Goal: Task Accomplishment & Management: Use online tool/utility

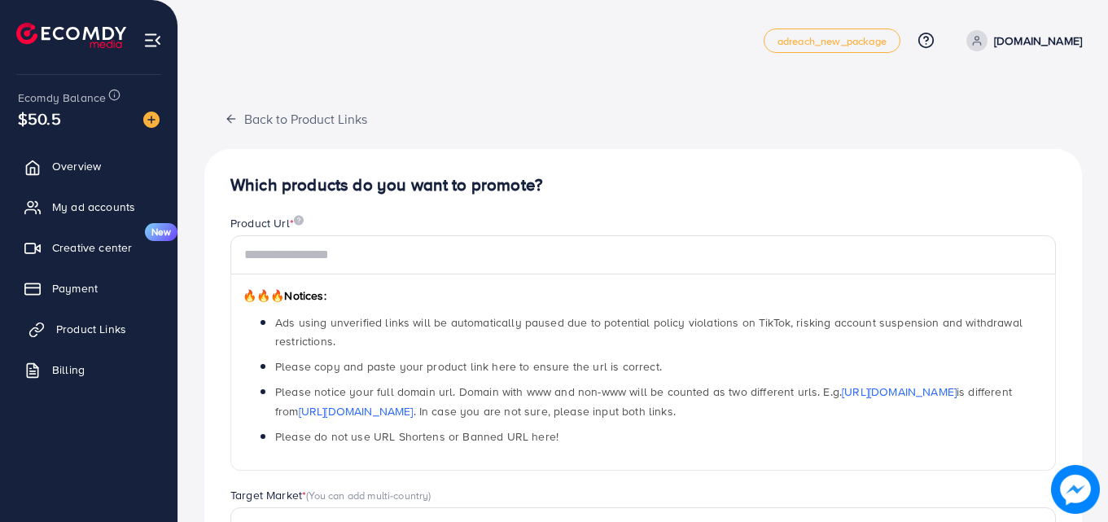
click at [95, 318] on link "Product Links" at bounding box center [88, 329] width 153 height 33
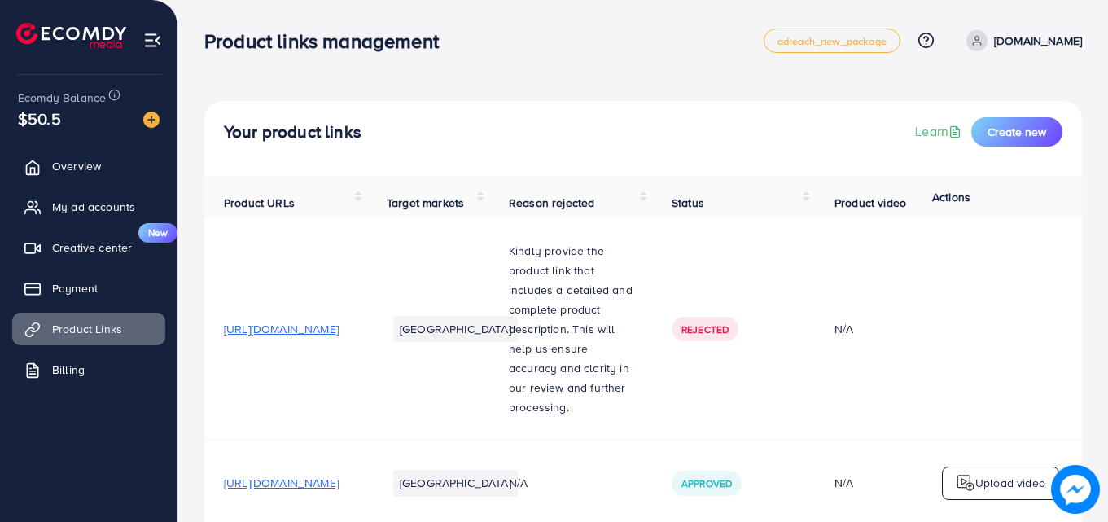
click at [673, 84] on div "Your product links Learn Create new Product URLs Target markets Reason rejected…" at bounding box center [643, 354] width 930 height 708
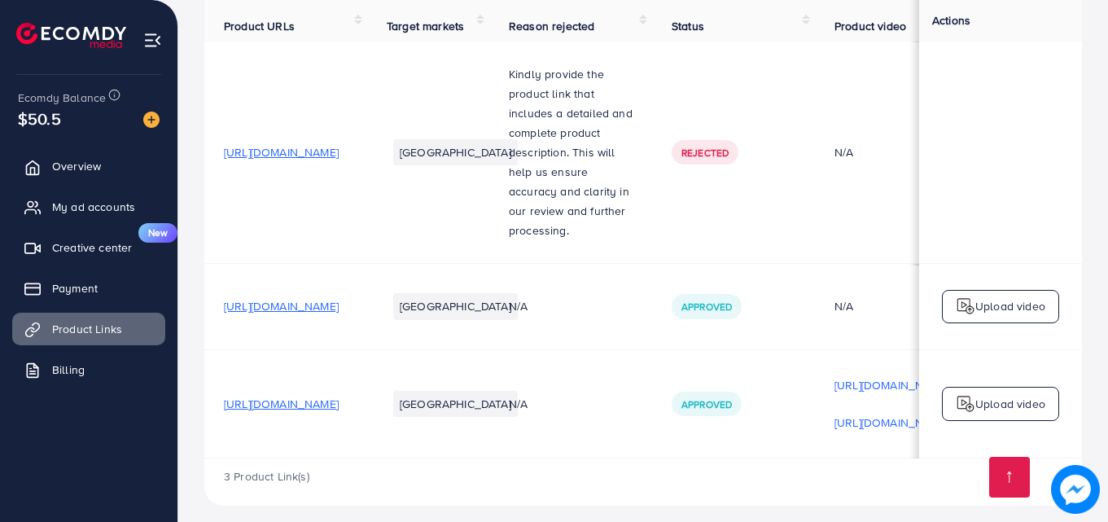
scroll to position [0, 378]
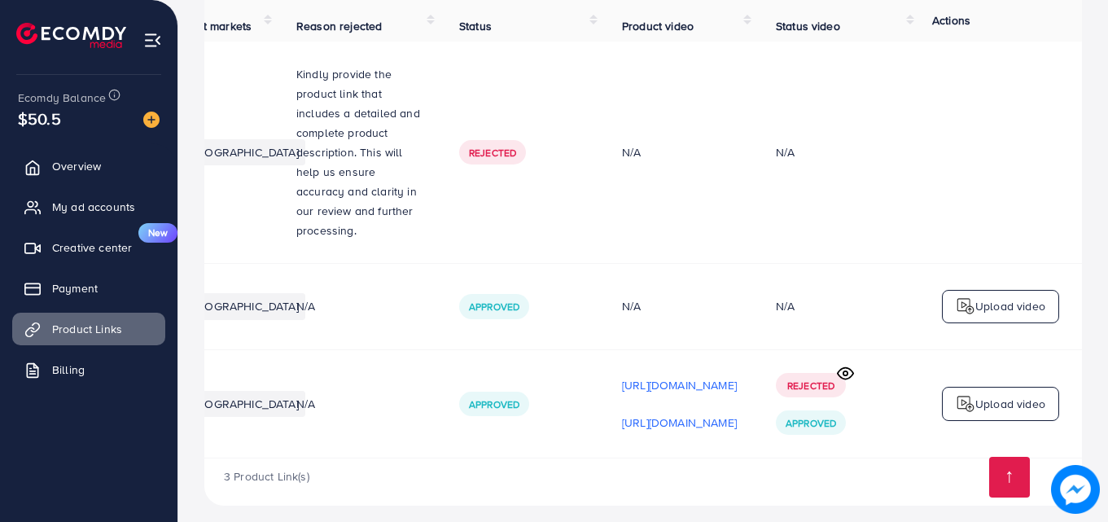
click at [847, 371] on circle at bounding box center [846, 373] width 4 height 4
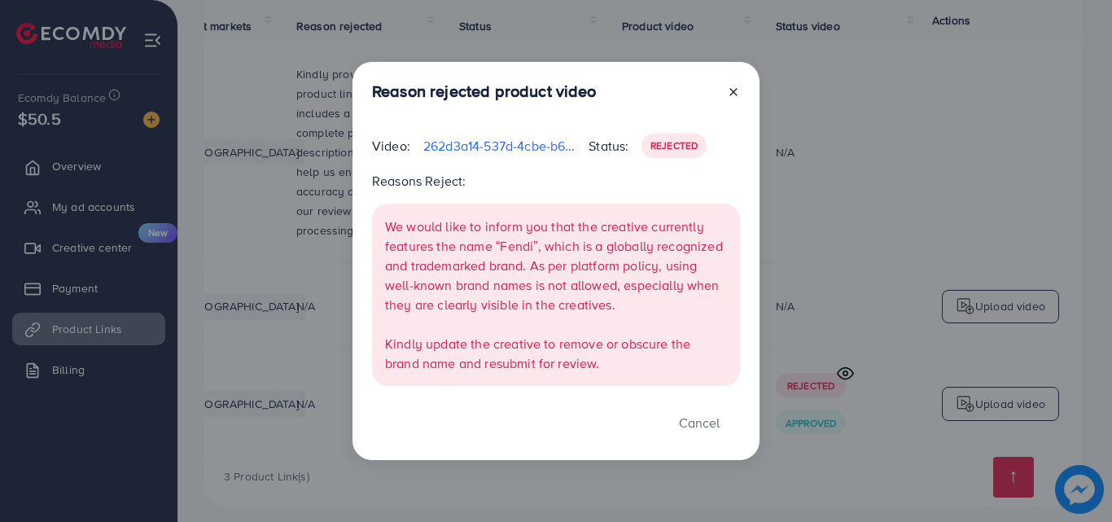
click at [733, 95] on icon at bounding box center [733, 92] width 13 height 13
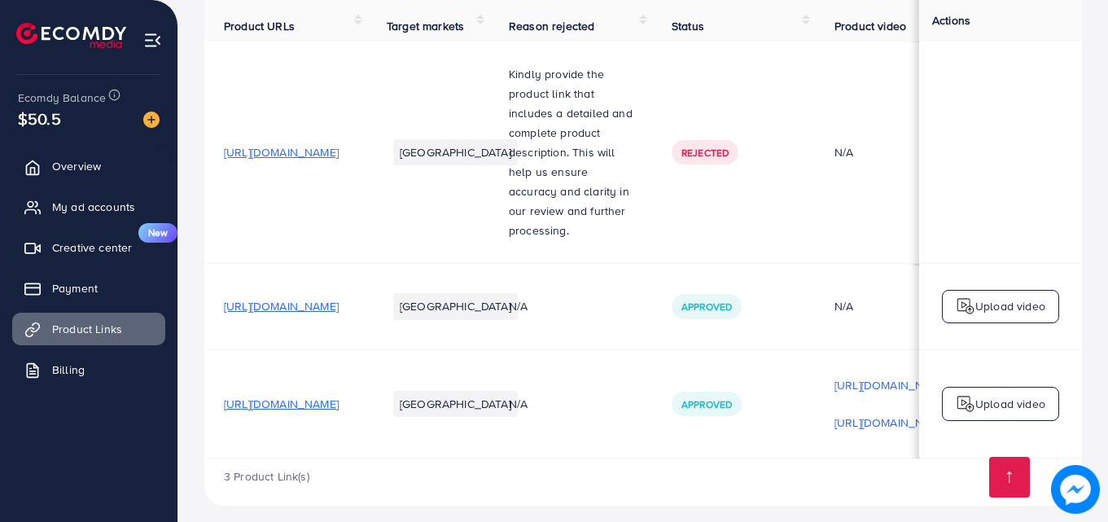
scroll to position [0, 0]
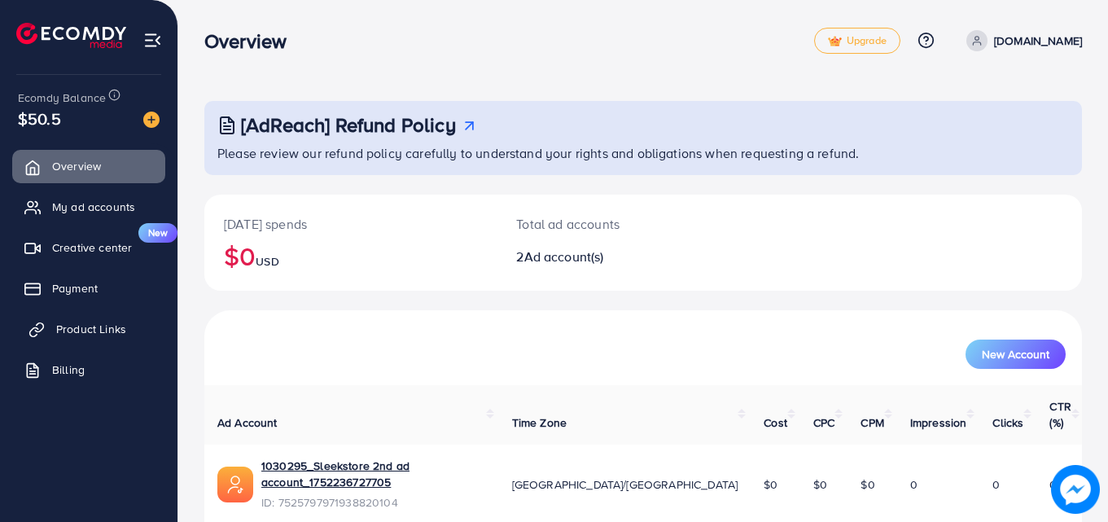
click at [91, 326] on span "Product Links" at bounding box center [91, 329] width 70 height 16
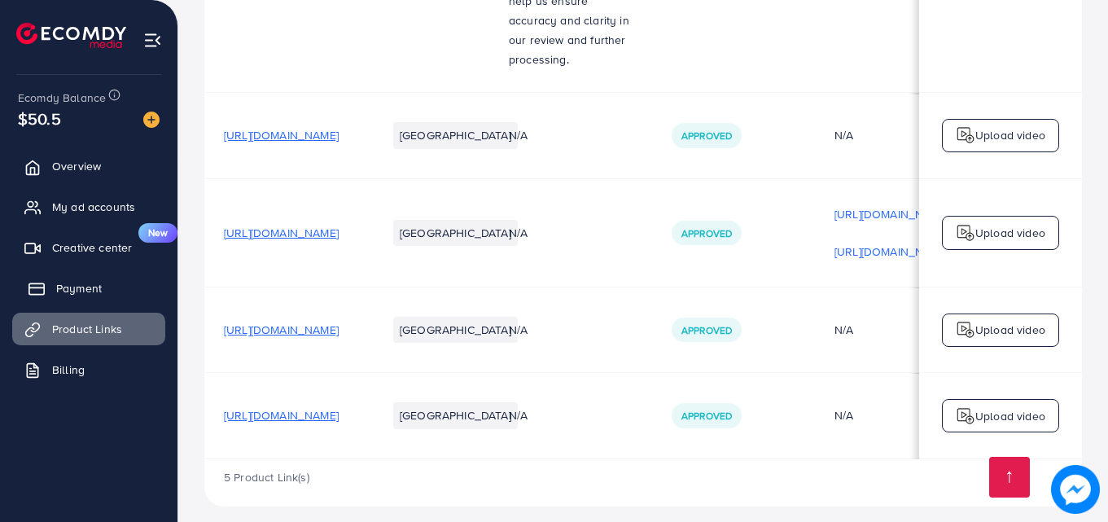
click at [62, 303] on link "Payment" at bounding box center [88, 288] width 153 height 33
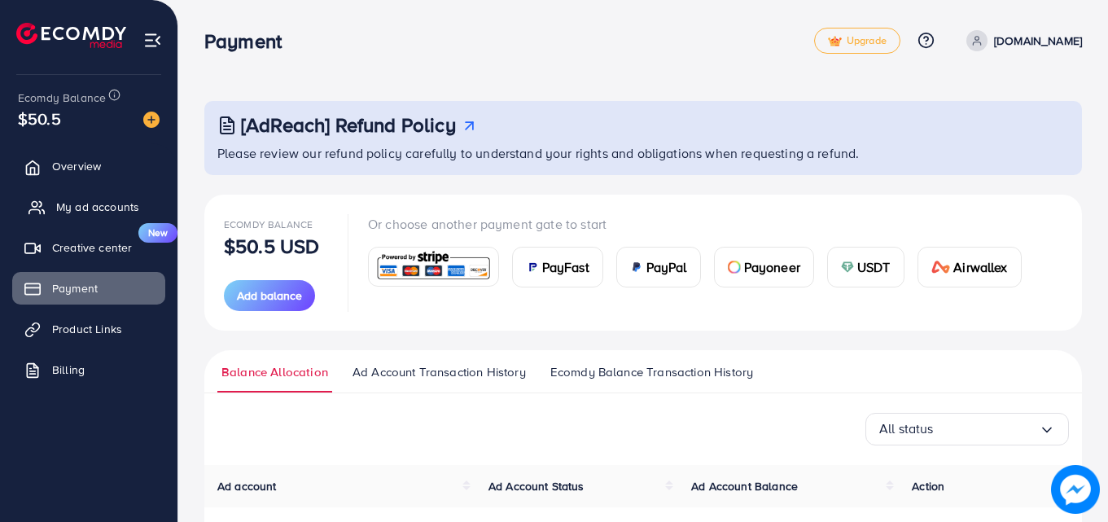
click at [76, 211] on span "My ad accounts" at bounding box center [97, 207] width 83 height 16
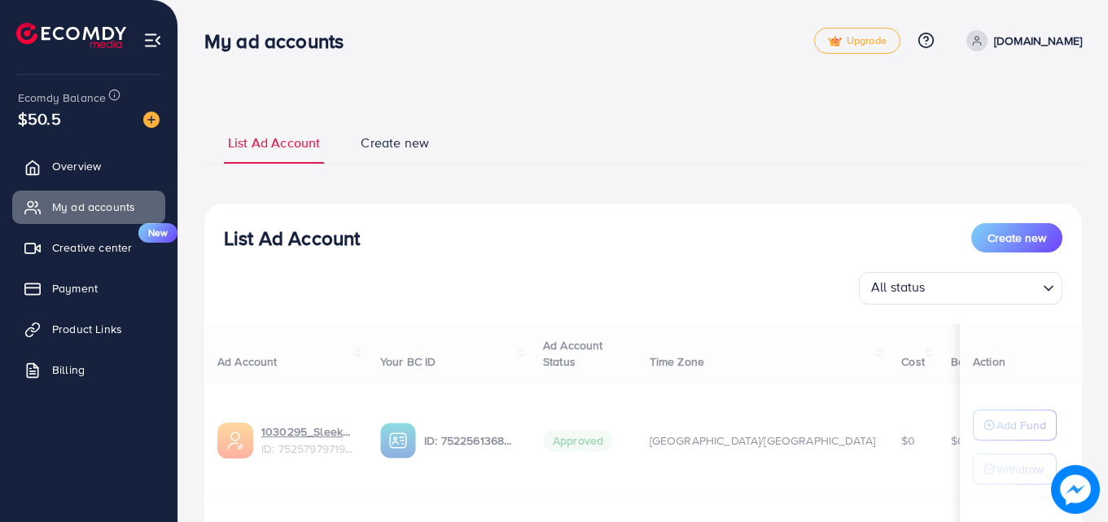
scroll to position [208, 0]
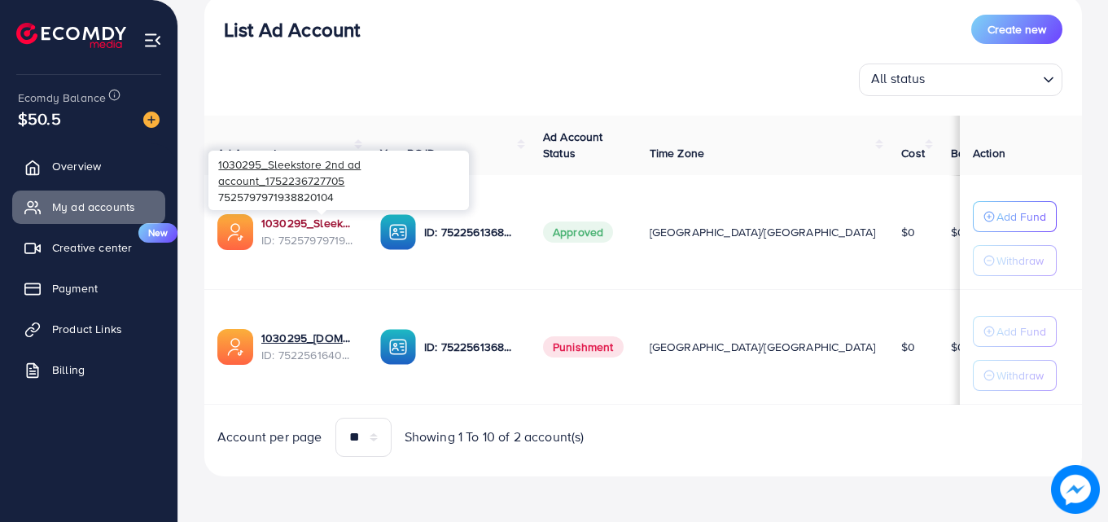
click at [323, 224] on link "1030295_Sleekstore 2nd ad account_1752236727705" at bounding box center [307, 223] width 93 height 16
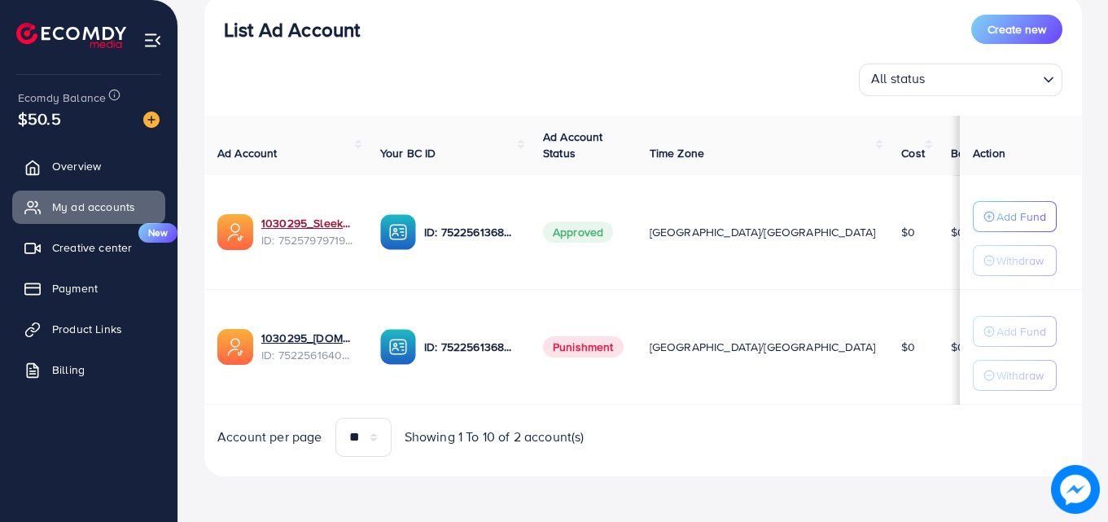
scroll to position [0, 0]
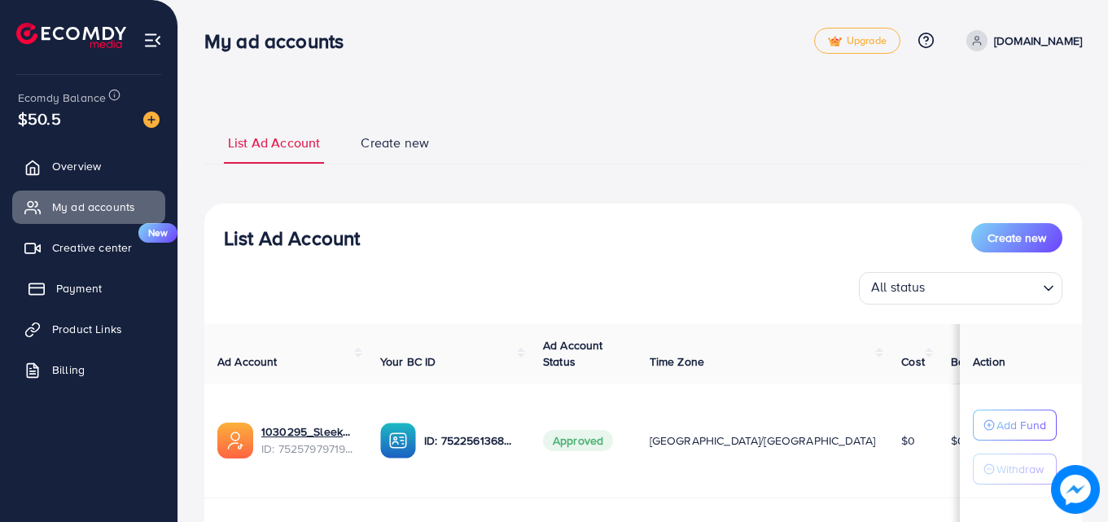
click at [80, 300] on link "Payment" at bounding box center [88, 288] width 153 height 33
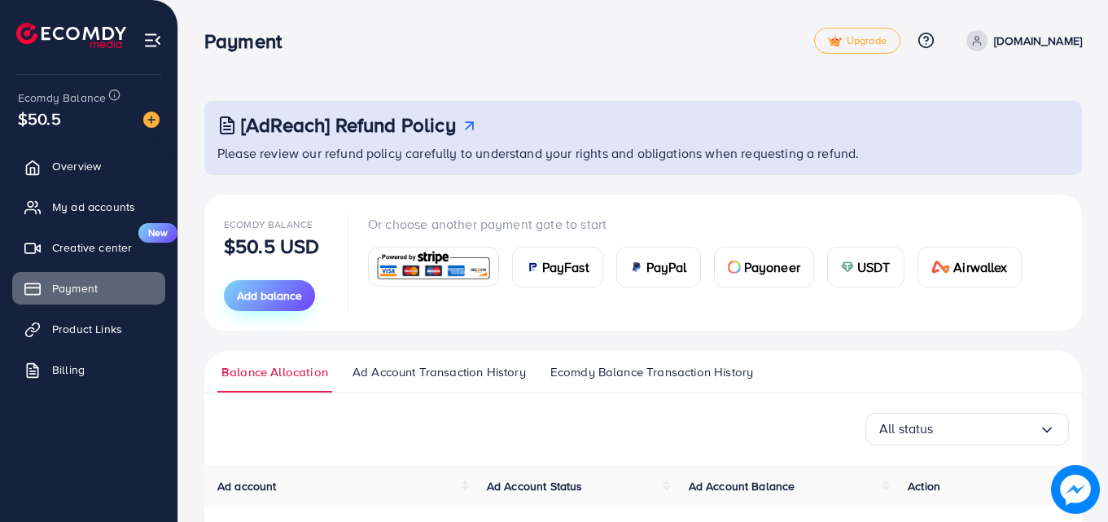
click at [265, 286] on button "Add balance" at bounding box center [269, 295] width 91 height 31
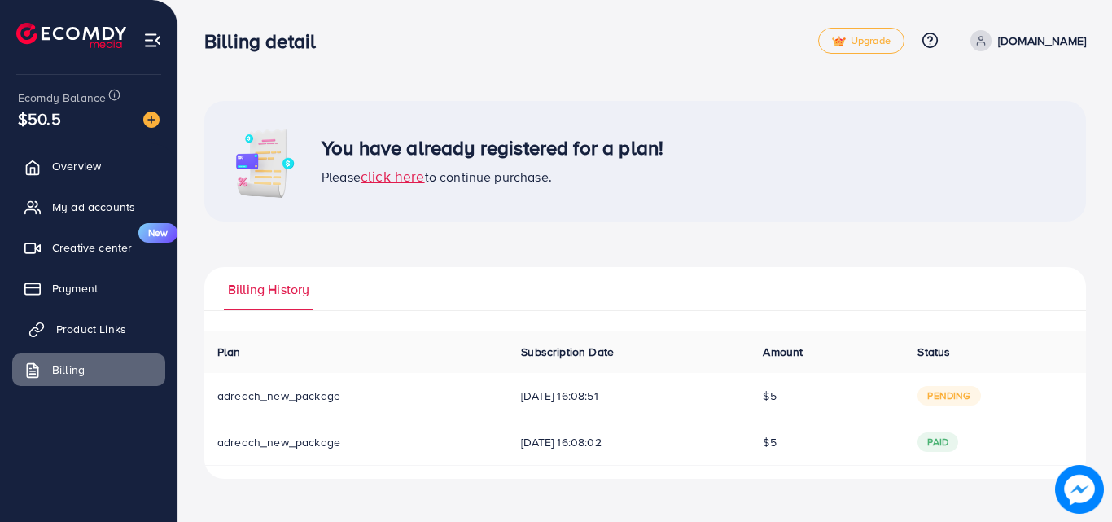
click at [69, 322] on span "Product Links" at bounding box center [91, 329] width 70 height 16
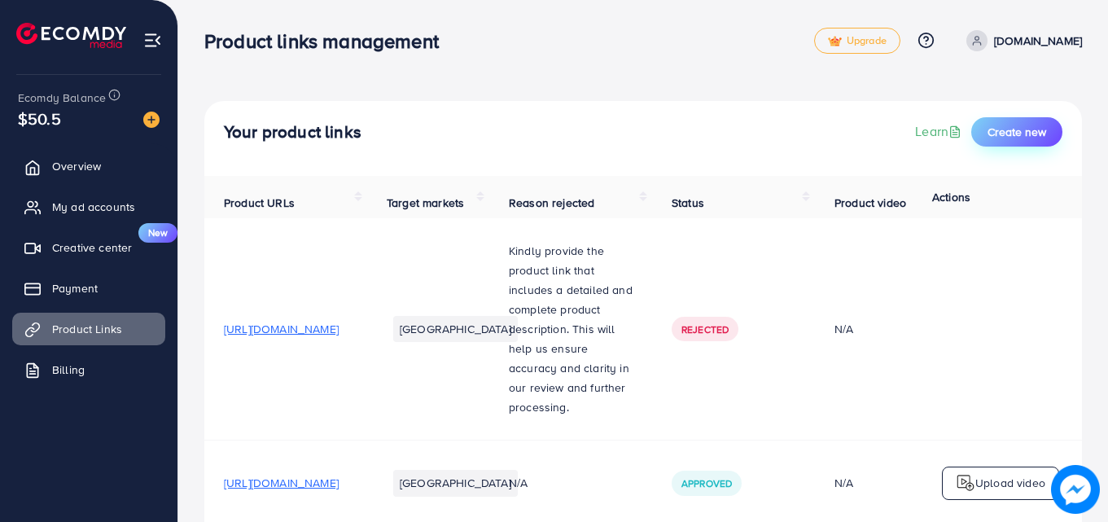
click at [1013, 142] on button "Create new" at bounding box center [1016, 131] width 91 height 29
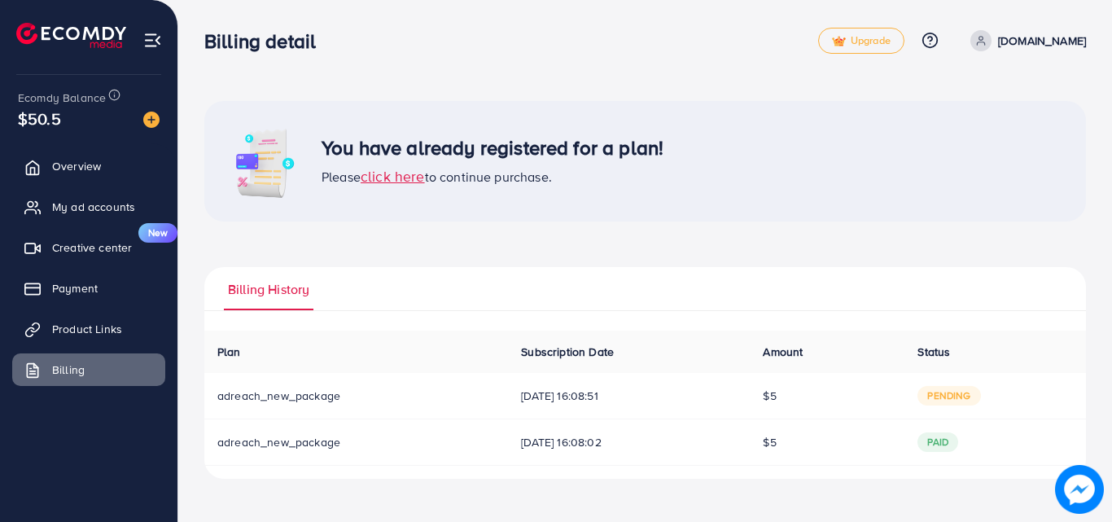
click at [399, 185] on span "click here" at bounding box center [393, 176] width 64 height 20
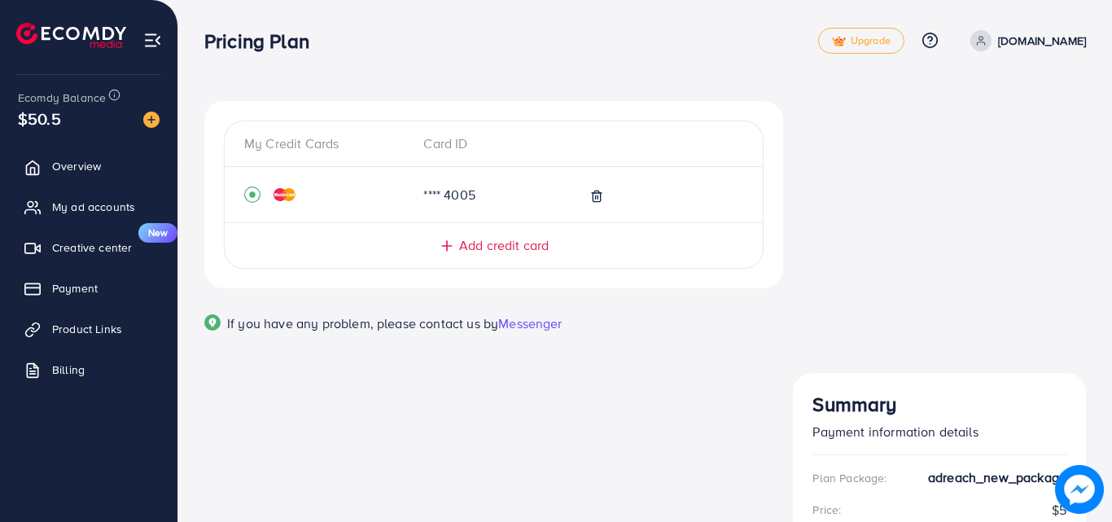
click at [795, 307] on div "My Credit Cards Card ID **** 4005 Add credit card Email Card Number Expired CVC…" at bounding box center [493, 237] width 605 height 272
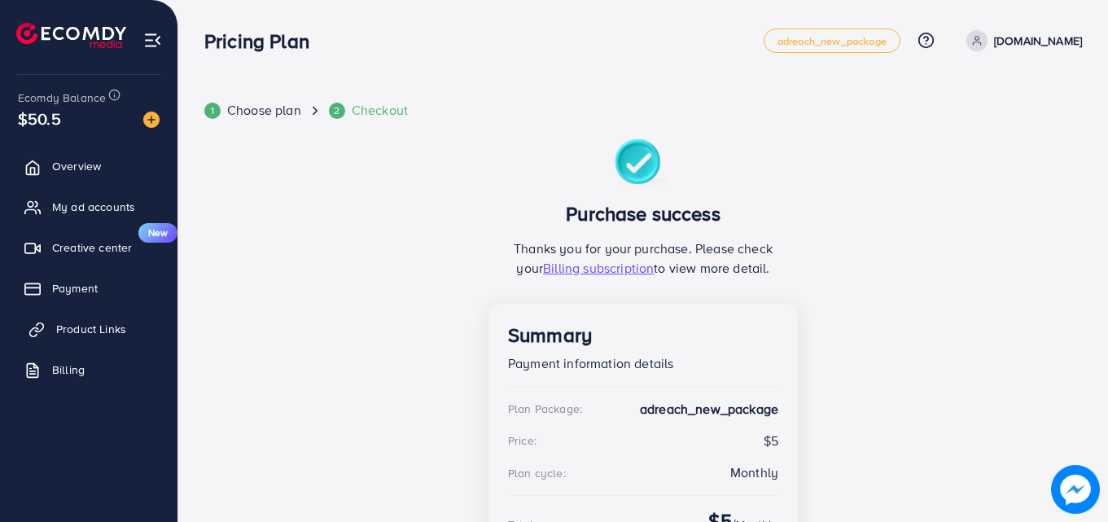
click at [88, 331] on span "Product Links" at bounding box center [91, 329] width 70 height 16
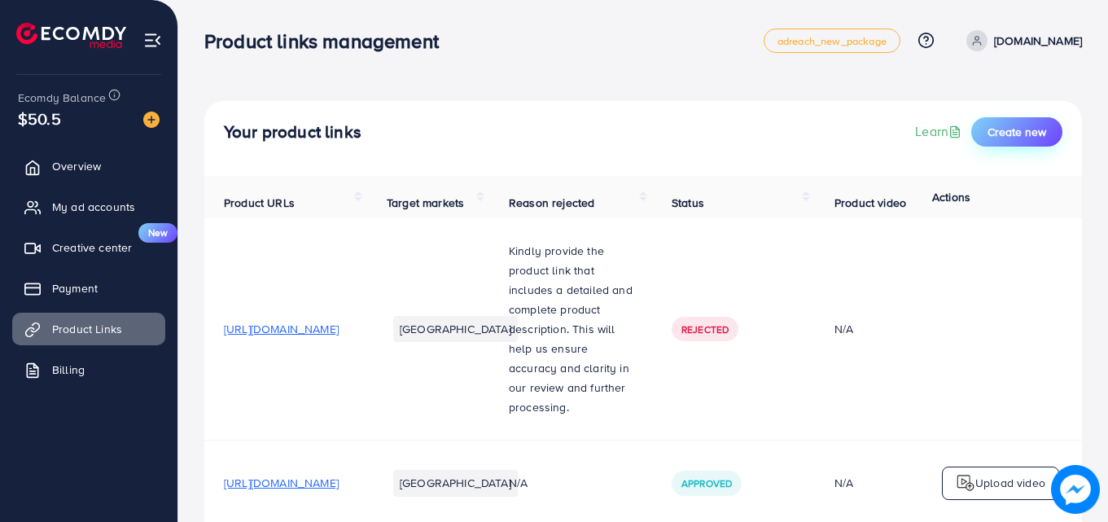
click at [1002, 129] on span "Create new" at bounding box center [1017, 132] width 59 height 16
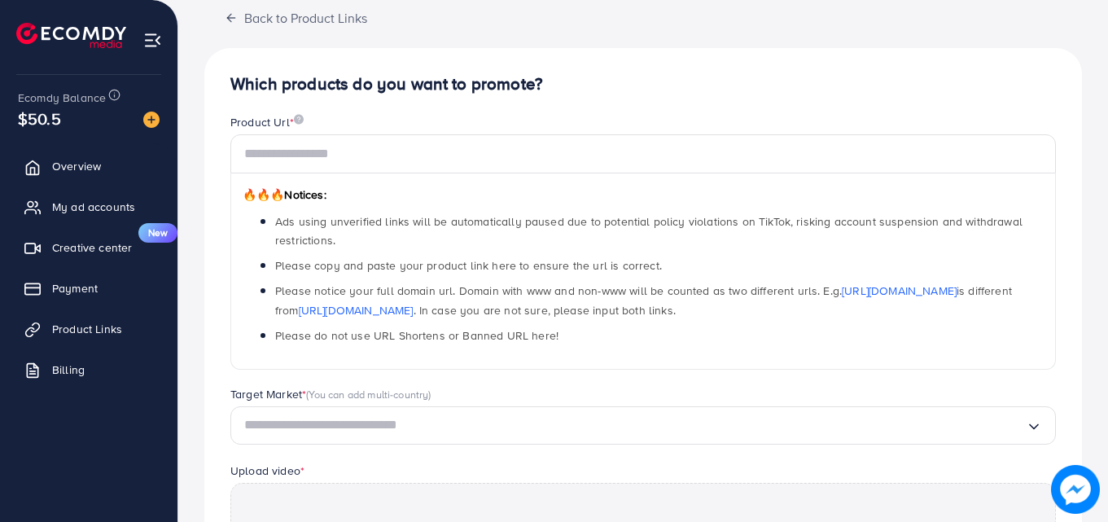
scroll to position [103, 0]
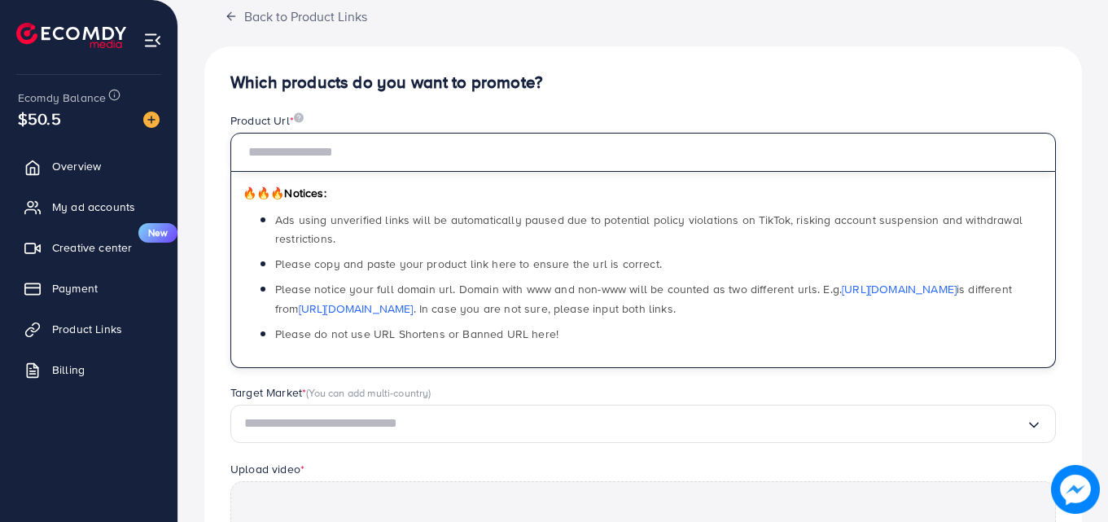
click at [397, 144] on input "text" at bounding box center [643, 152] width 826 height 39
type input "**********"
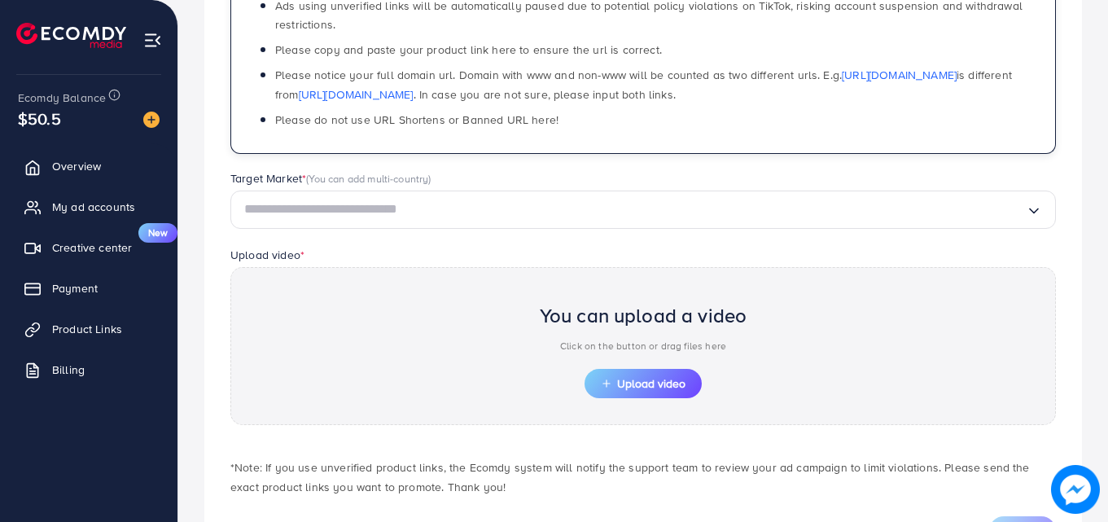
scroll to position [318, 0]
click at [386, 196] on input "Search for option" at bounding box center [635, 208] width 782 height 25
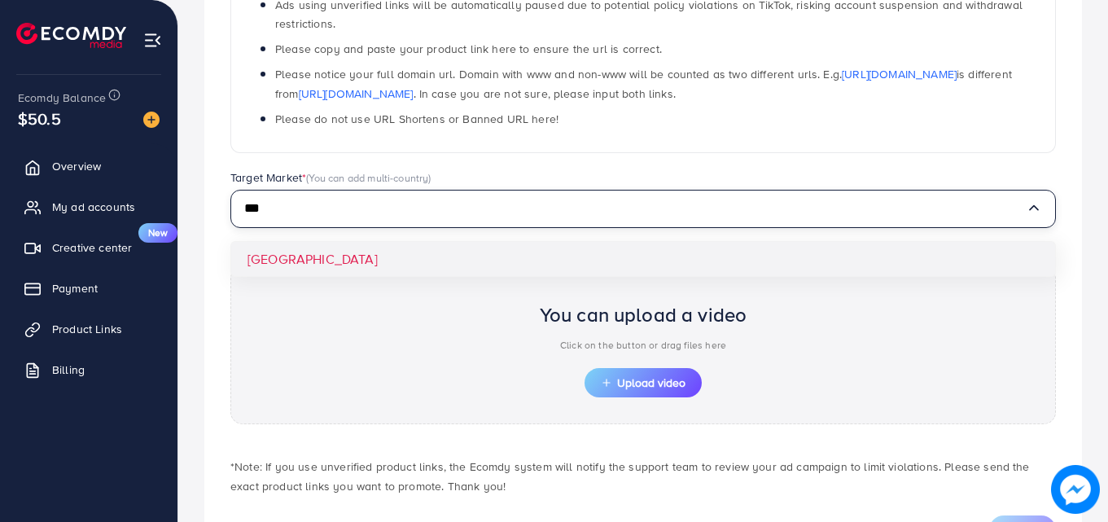
type input "***"
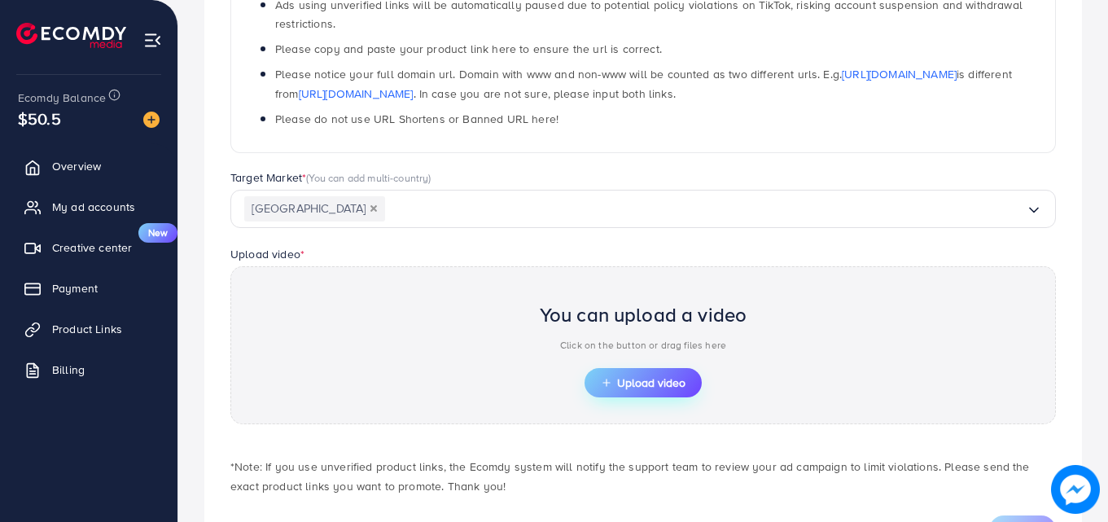
click at [605, 375] on button "Upload video" at bounding box center [643, 382] width 117 height 29
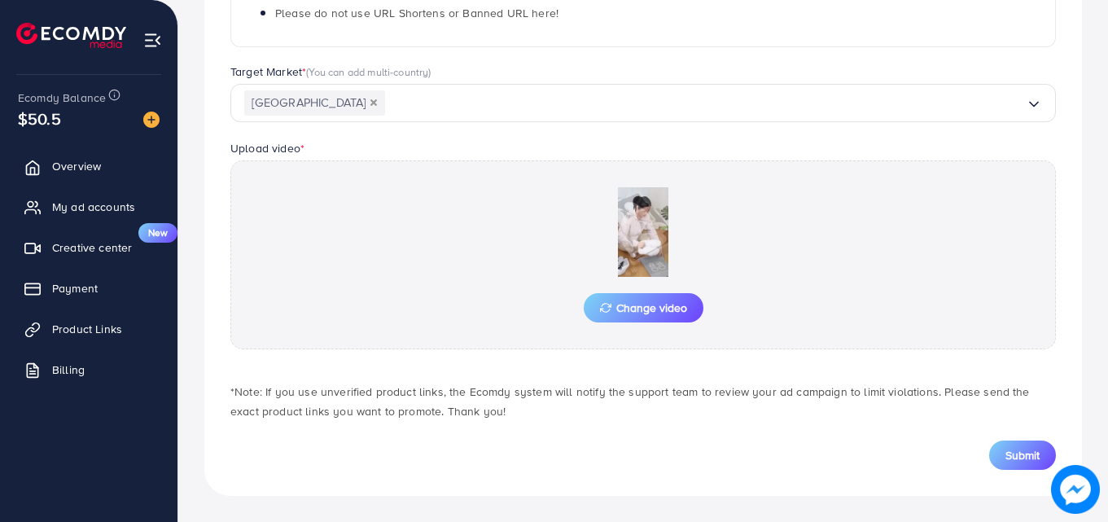
scroll to position [0, 0]
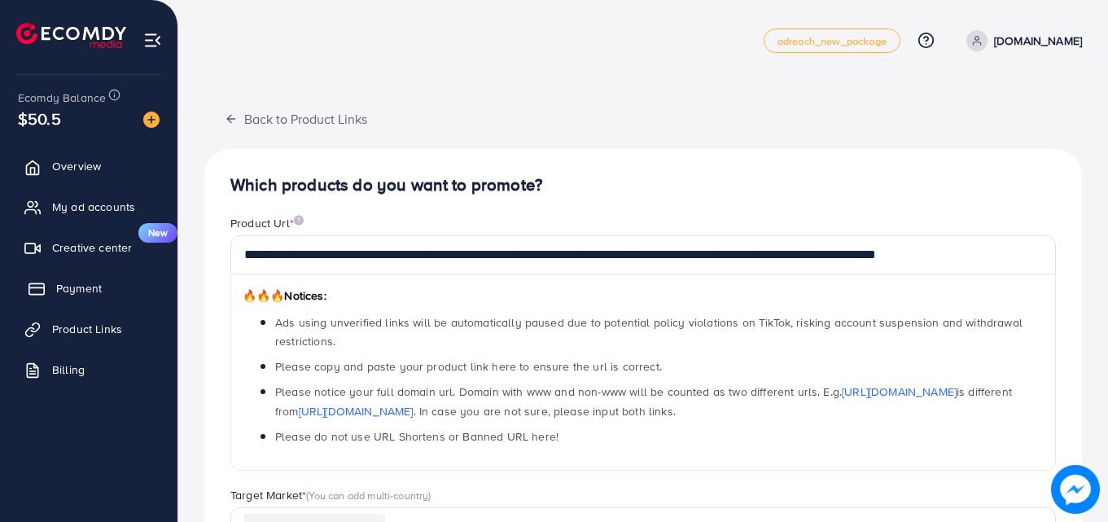
click at [64, 280] on span "Payment" at bounding box center [79, 288] width 46 height 16
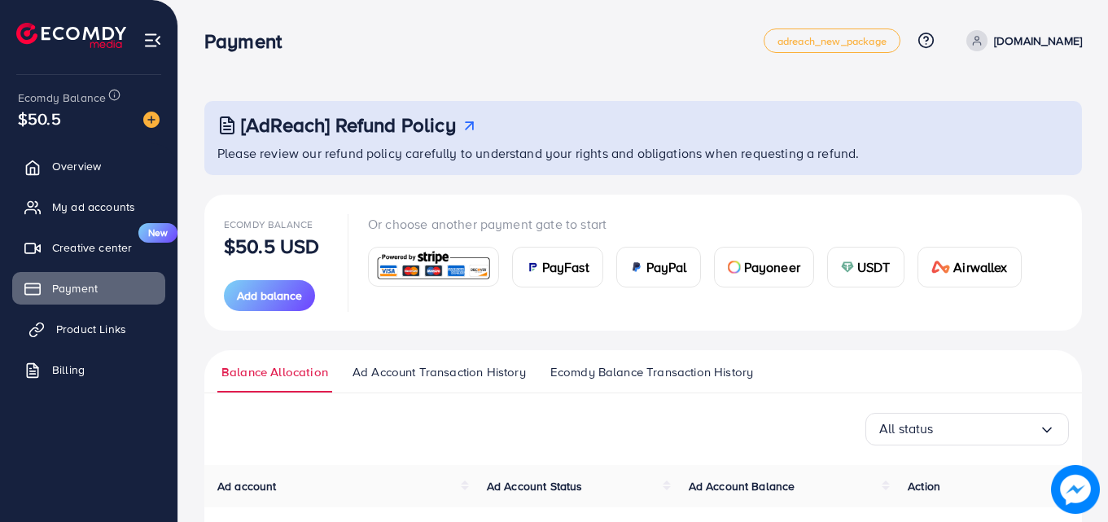
click at [81, 329] on span "Product Links" at bounding box center [91, 329] width 70 height 16
